Goal: Task Accomplishment & Management: Complete application form

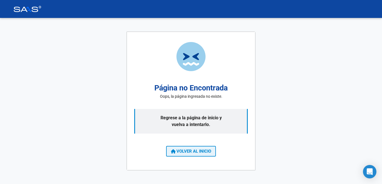
click at [190, 148] on button "VOLVER AL INICIO" at bounding box center [191, 151] width 50 height 11
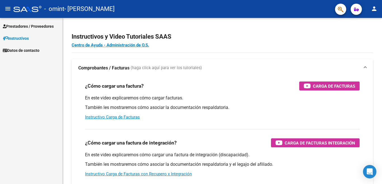
click at [34, 25] on span "Prestadores / Proveedores" at bounding box center [28, 26] width 51 height 6
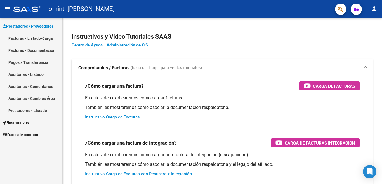
click at [37, 36] on link "Facturas - Listado/Carga" at bounding box center [31, 38] width 62 height 12
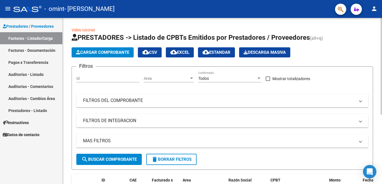
click at [117, 53] on span "Cargar Comprobante" at bounding box center [102, 52] width 53 height 5
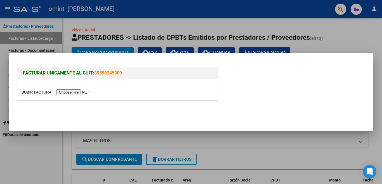
click at [84, 91] on input "file" at bounding box center [57, 92] width 71 height 6
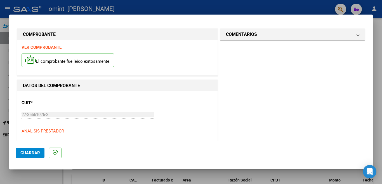
click at [35, 151] on span "Guardar" at bounding box center [30, 152] width 20 height 5
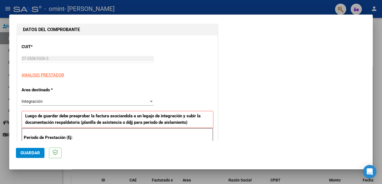
scroll to position [112, 0]
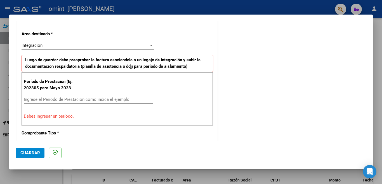
click at [83, 45] on div "Integración" at bounding box center [85, 45] width 127 height 5
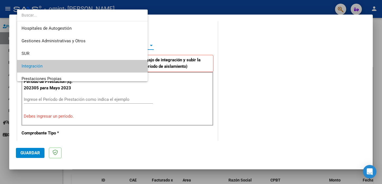
scroll to position [21, 0]
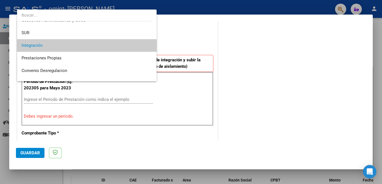
click at [75, 48] on span "Integración" at bounding box center [87, 45] width 130 height 13
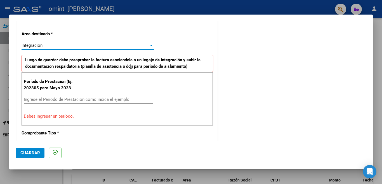
click at [81, 98] on input "Ingrese el Período de Prestación como indica el ejemplo" at bounding box center [88, 99] width 129 height 5
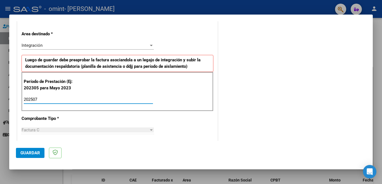
type input "202507"
click at [36, 151] on span "Guardar" at bounding box center [30, 152] width 20 height 5
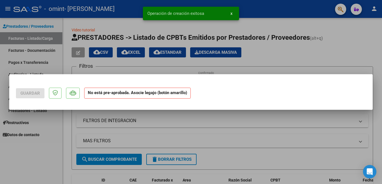
scroll to position [0, 0]
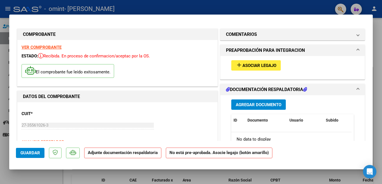
click at [255, 67] on span "Asociar Legajo" at bounding box center [259, 65] width 34 height 5
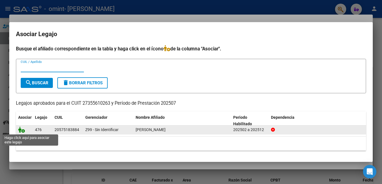
click at [21, 130] on icon at bounding box center [21, 129] width 7 height 6
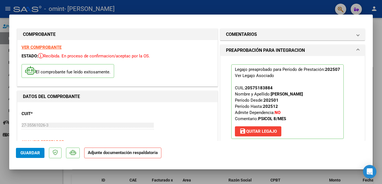
scroll to position [56, 0]
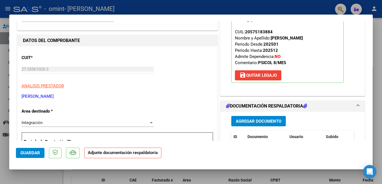
click at [265, 119] on span "Agregar Documento" at bounding box center [259, 120] width 46 height 5
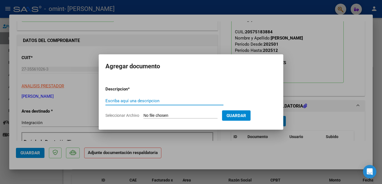
click at [162, 115] on input "Seleccionar Archivo" at bounding box center [180, 115] width 74 height 5
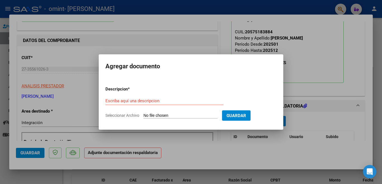
type input "C:\fakepath\planilla [DATE].pdf"
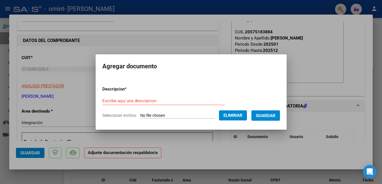
click at [169, 104] on div "Escriba aquí una descripcion" at bounding box center [163, 100] width 122 height 8
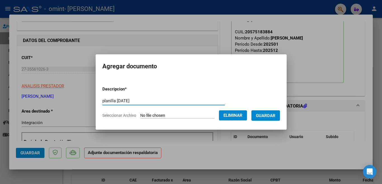
type input "planilla [DATE]"
click at [272, 113] on span "Guardar" at bounding box center [266, 115] width 20 height 5
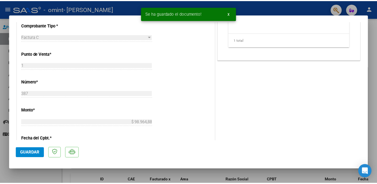
scroll to position [374, 0]
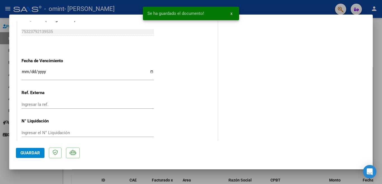
click at [23, 154] on span "Guardar" at bounding box center [30, 152] width 20 height 5
click at [230, 12] on button "x" at bounding box center [231, 13] width 11 height 10
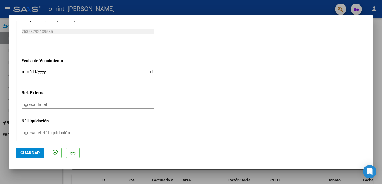
click at [250, 6] on div at bounding box center [191, 92] width 382 height 184
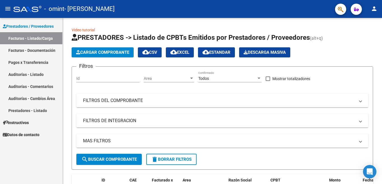
click at [373, 8] on mat-icon "person" at bounding box center [374, 8] width 7 height 7
click at [367, 34] on button "exit_to_app Salir" at bounding box center [362, 36] width 34 height 13
